Goal: Task Accomplishment & Management: Manage account settings

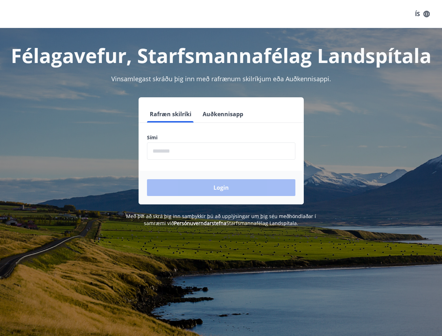
click at [221, 168] on form "Rafræn skilríki Auðkennisapp Sími ​ Login" at bounding box center [221, 155] width 165 height 99
click at [423, 14] on button "ÍS" at bounding box center [423, 14] width 22 height 13
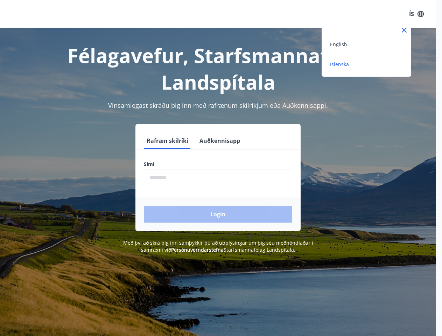
click at [170, 114] on div at bounding box center [221, 168] width 442 height 336
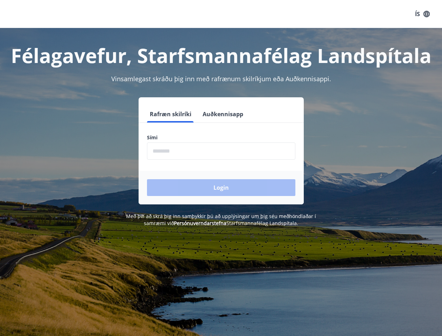
click at [222, 114] on button "Auðkennisapp" at bounding box center [223, 114] width 46 height 17
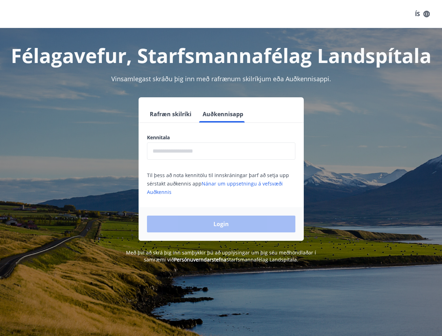
click at [221, 151] on input "text" at bounding box center [221, 151] width 149 height 17
